Goal: Task Accomplishment & Management: Complete application form

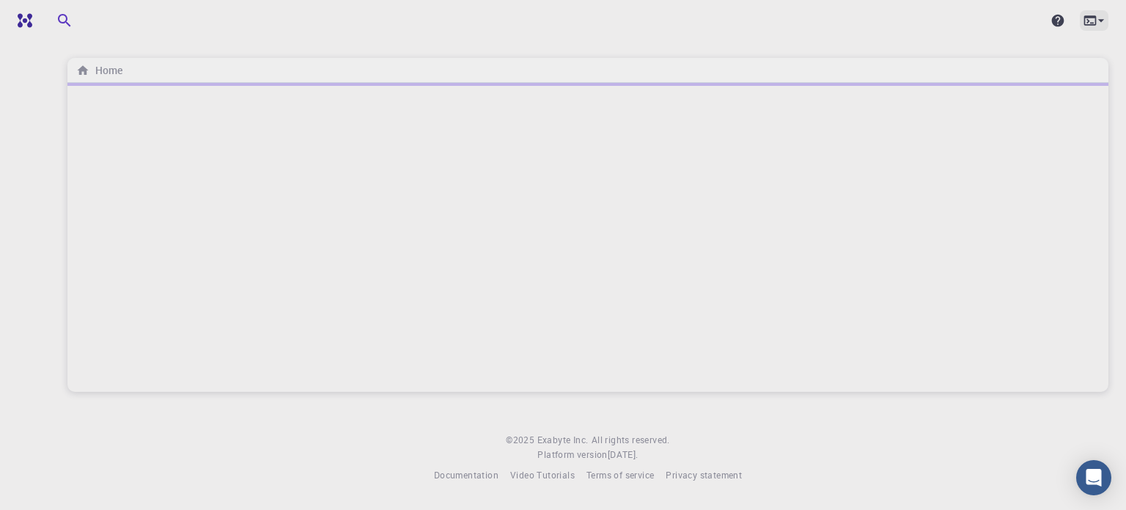
click at [1104, 18] on icon at bounding box center [1101, 20] width 15 height 15
click at [879, 17] on div at bounding box center [563, 255] width 1126 height 510
click at [92, 77] on h6 "Home" at bounding box center [105, 70] width 33 height 16
click at [47, 21] on img at bounding box center [60, 21] width 84 height 12
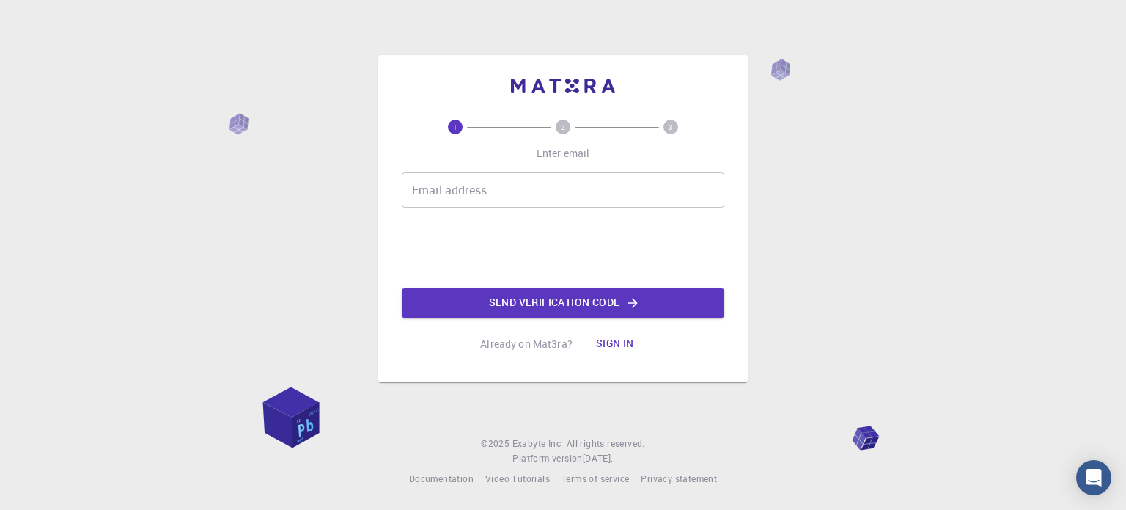
click at [493, 187] on input "Email address" at bounding box center [563, 189] width 323 height 35
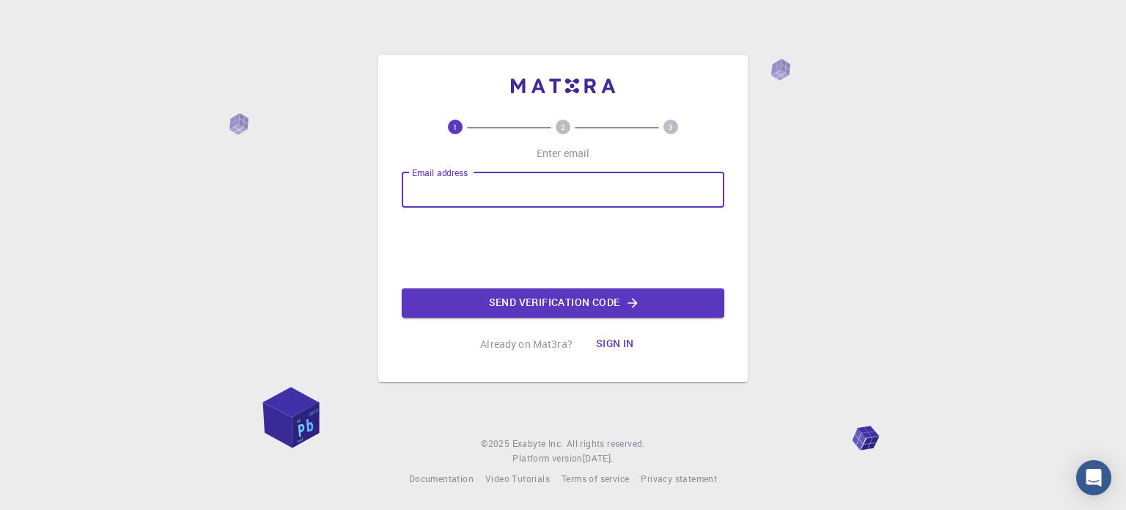
type input "mafa027"
click at [507, 303] on button "Send verification code" at bounding box center [563, 302] width 323 height 29
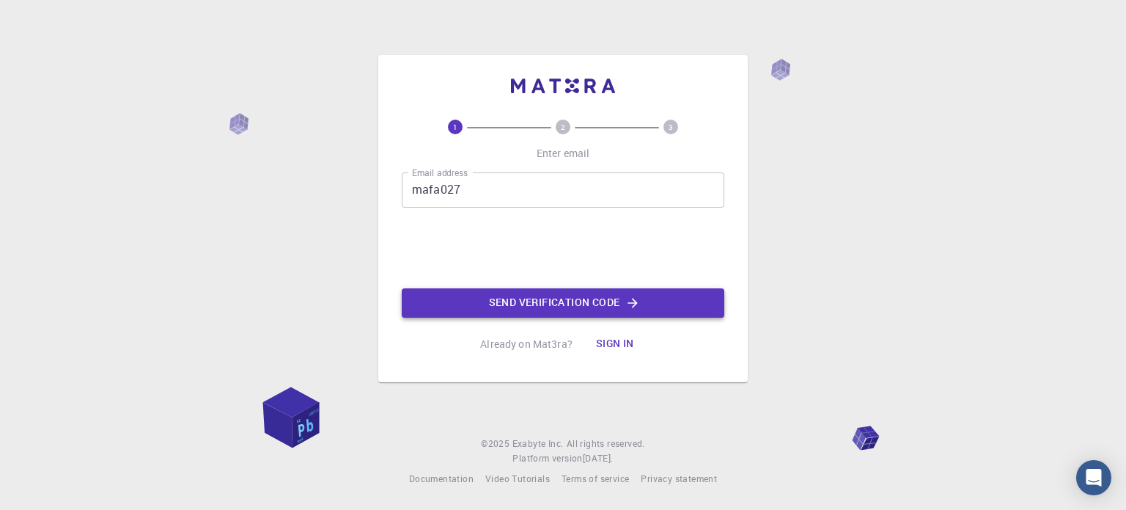
click at [516, 304] on button "Send verification code" at bounding box center [563, 302] width 323 height 29
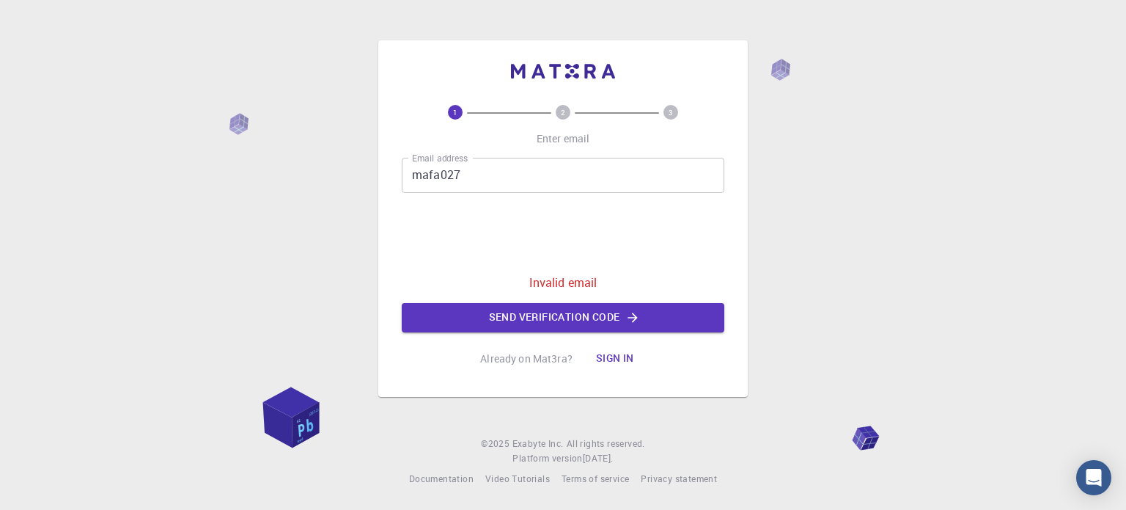
click at [504, 182] on input "mafa027" at bounding box center [563, 175] width 323 height 35
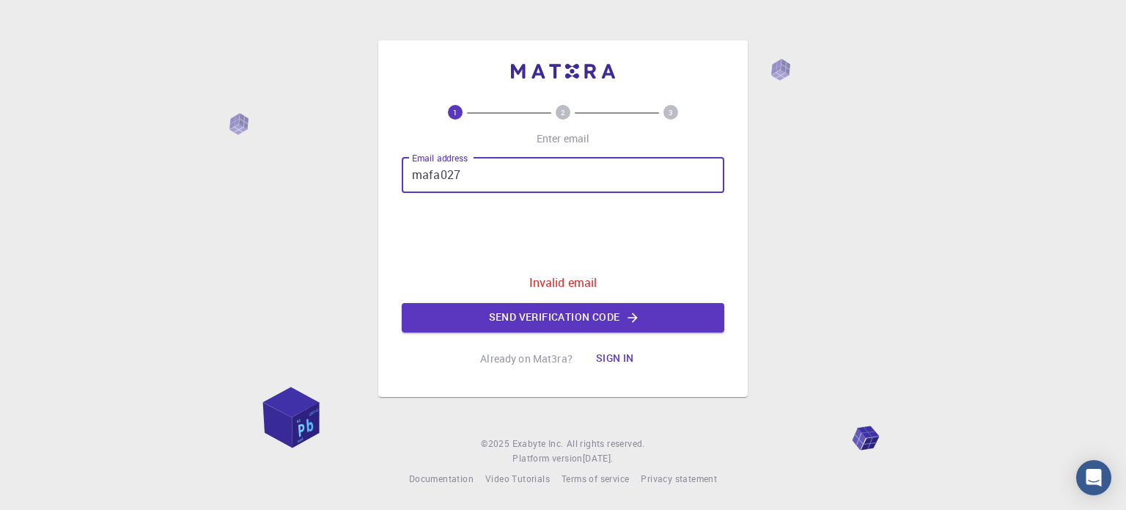
click at [502, 172] on input "mafa027" at bounding box center [563, 175] width 323 height 35
click at [792, 164] on div "1 2 3 Enter email Email address mafa027 Email address 0cAFcWeA7S7x3pNIqcltlTtWy…" at bounding box center [563, 255] width 1126 height 510
